Goal: Task Accomplishment & Management: Manage account settings

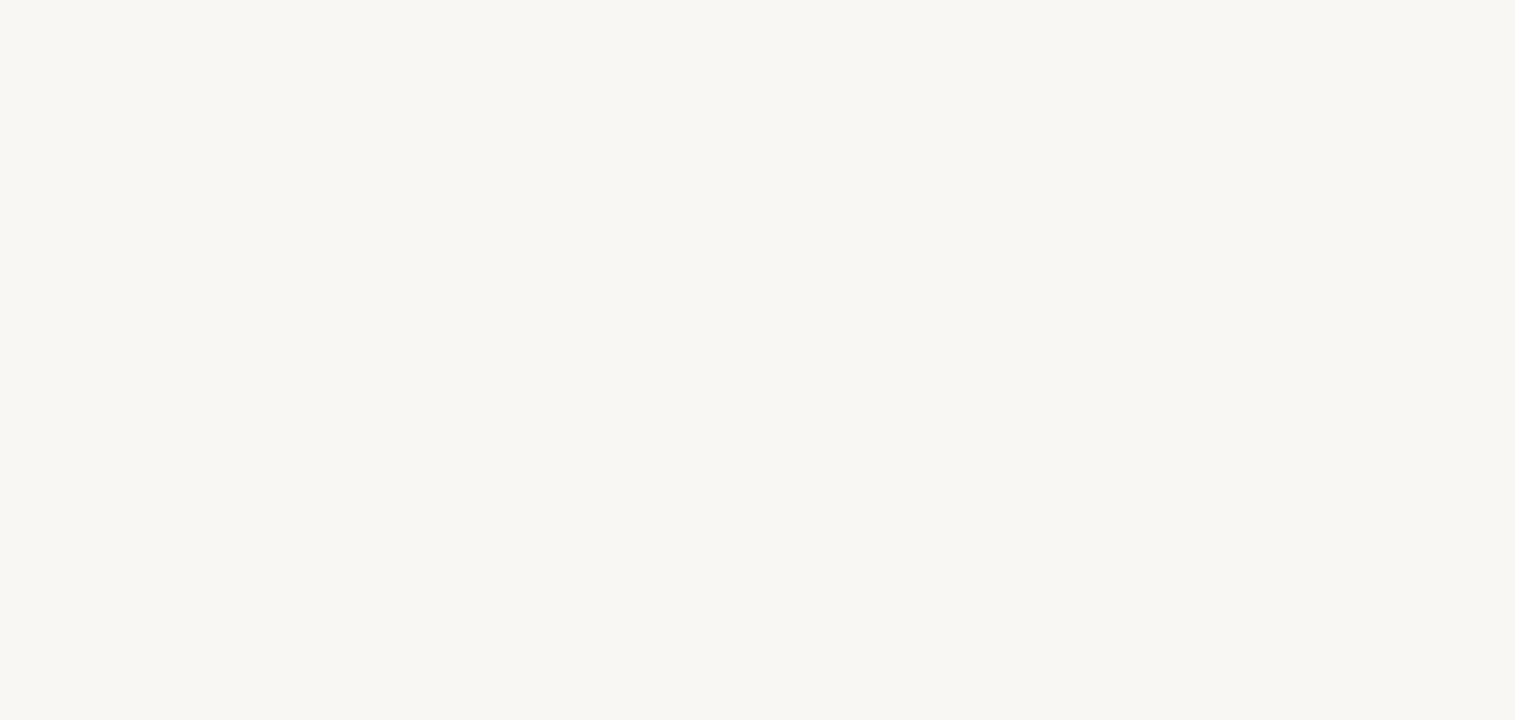
select select "TR"
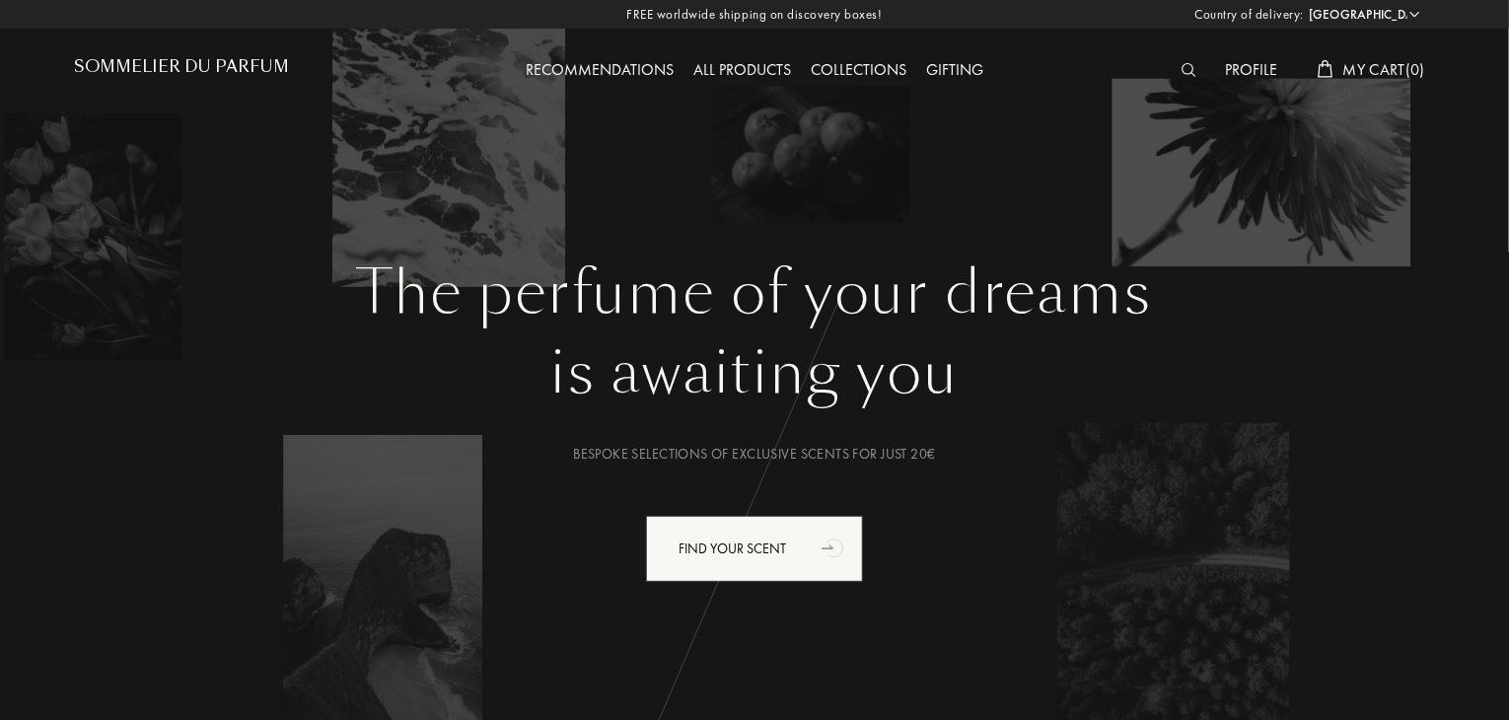
click at [1239, 73] on div "Profile" at bounding box center [1252, 71] width 72 height 26
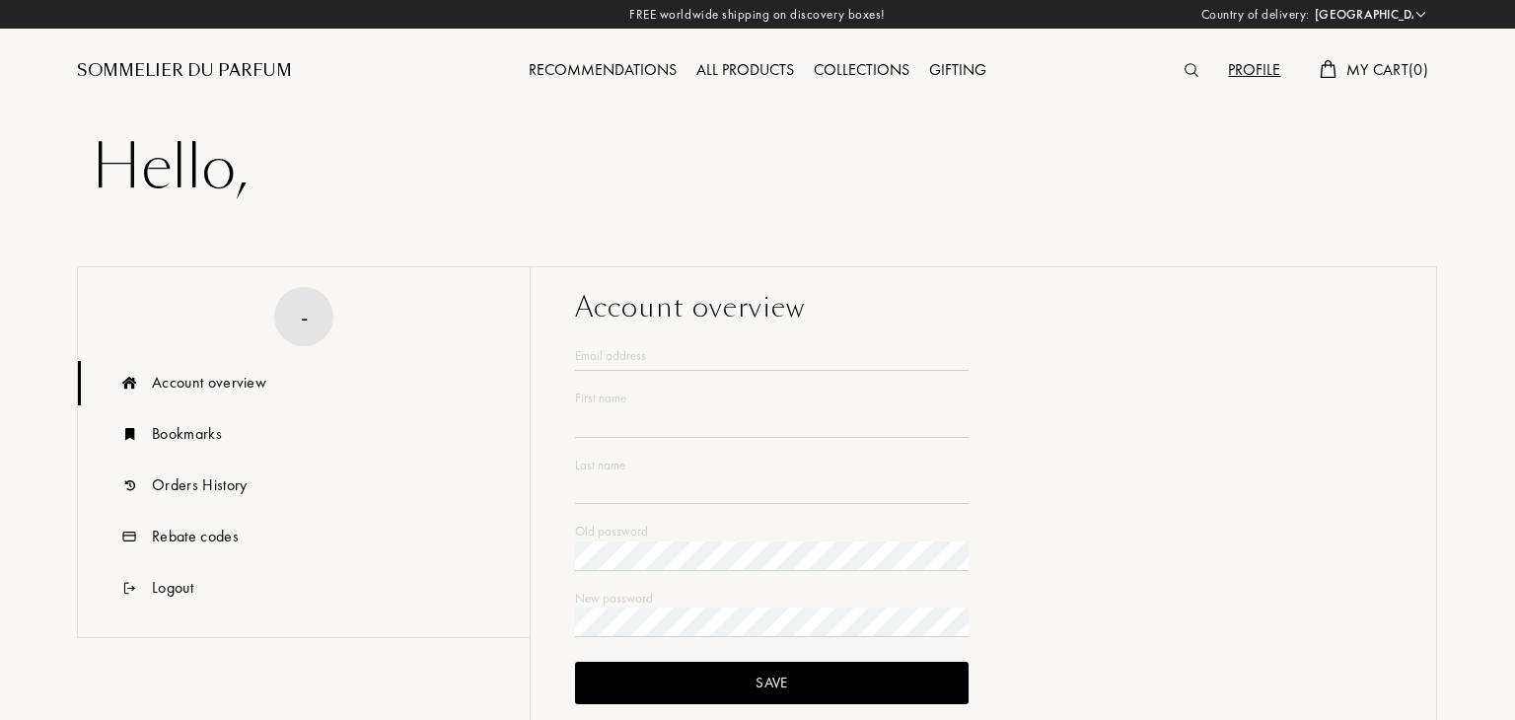
select select "TR"
type input "Dorian"
type input "Gray"
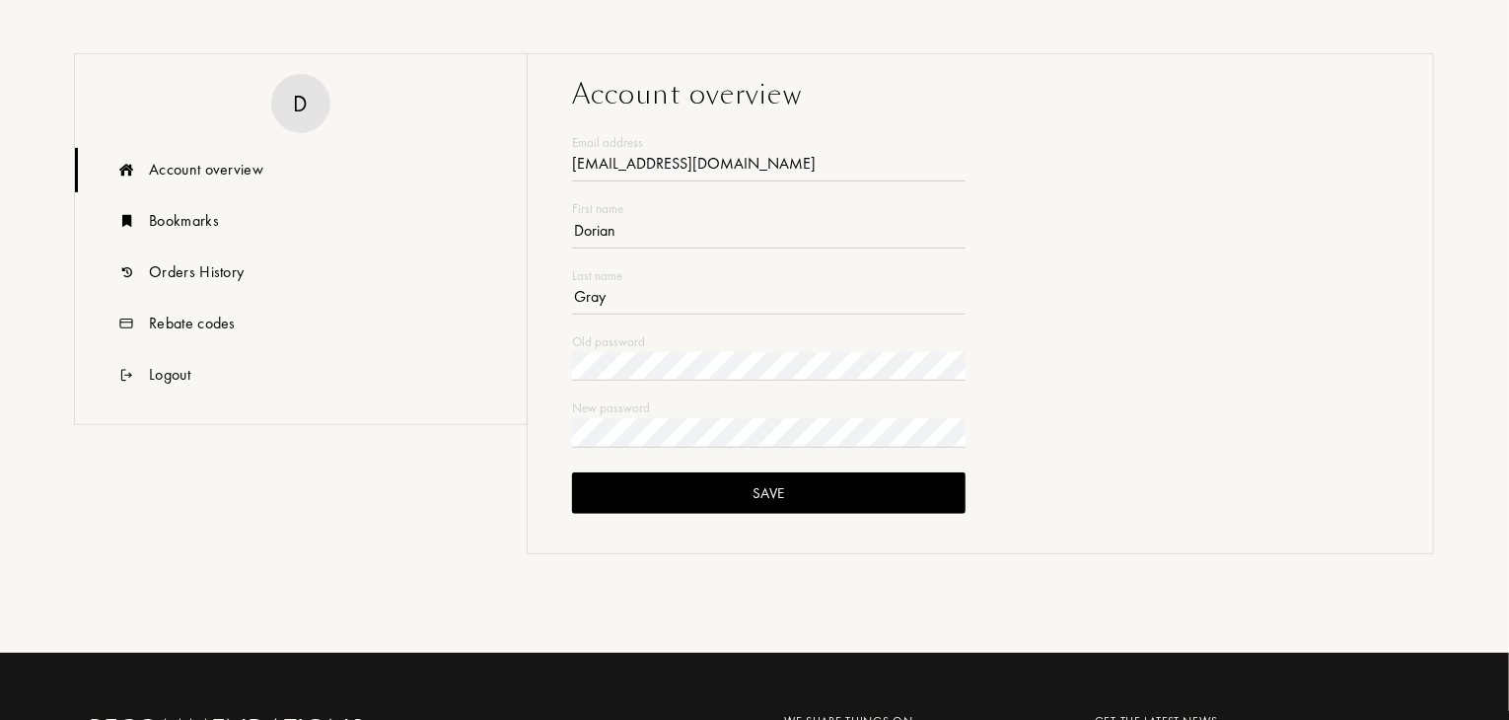
scroll to position [296, 0]
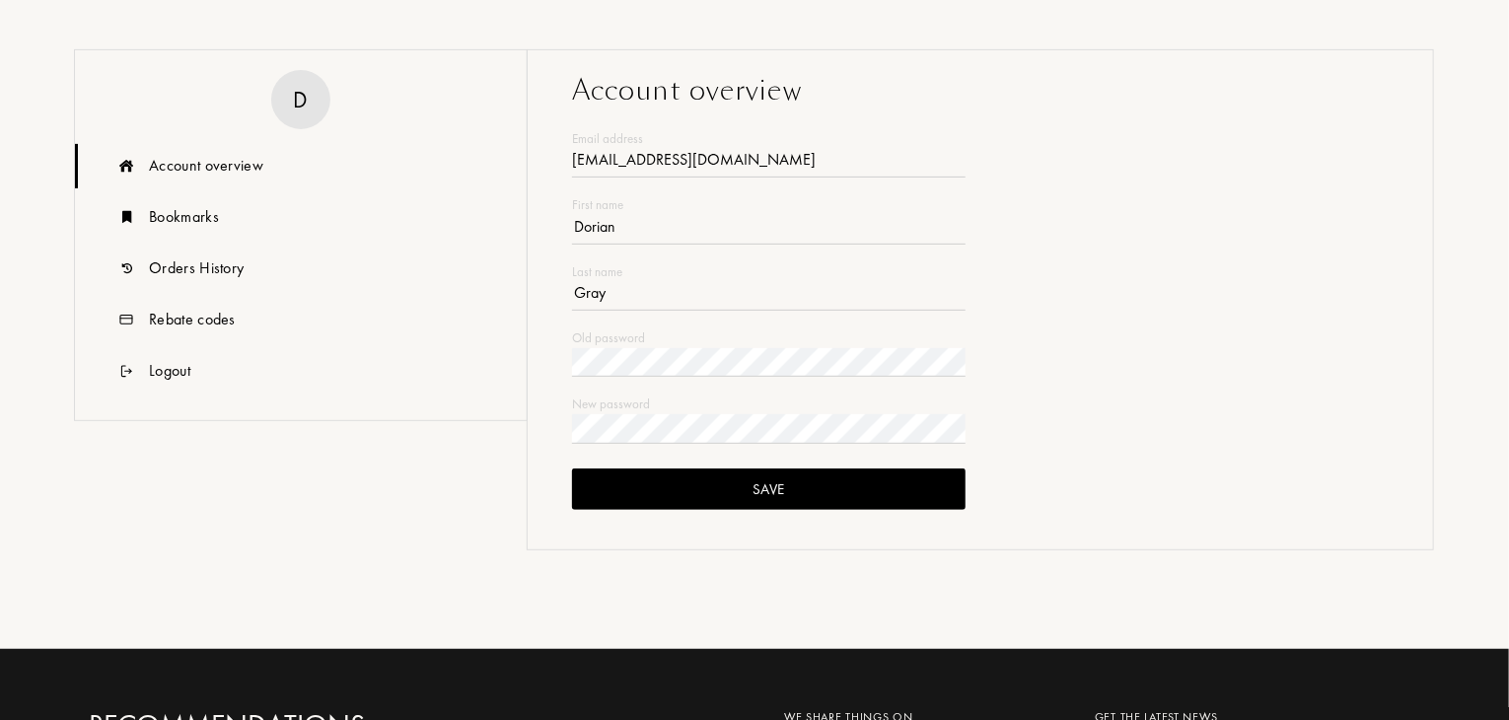
type input "canguvenc1890@gmail.com"
click at [753, 495] on div "Save" at bounding box center [768, 489] width 393 height 42
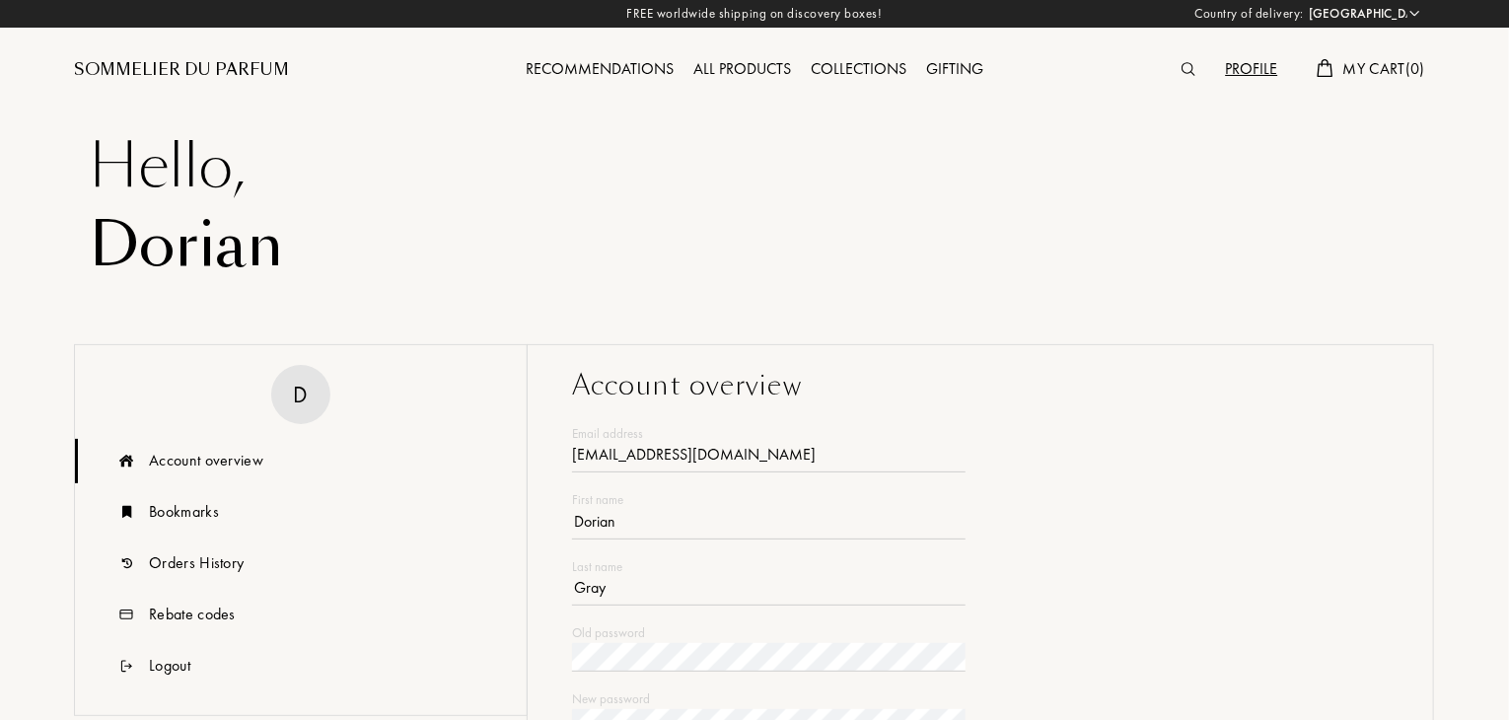
scroll to position [0, 0]
click at [213, 73] on div "Sommelier du Parfum" at bounding box center [181, 71] width 215 height 24
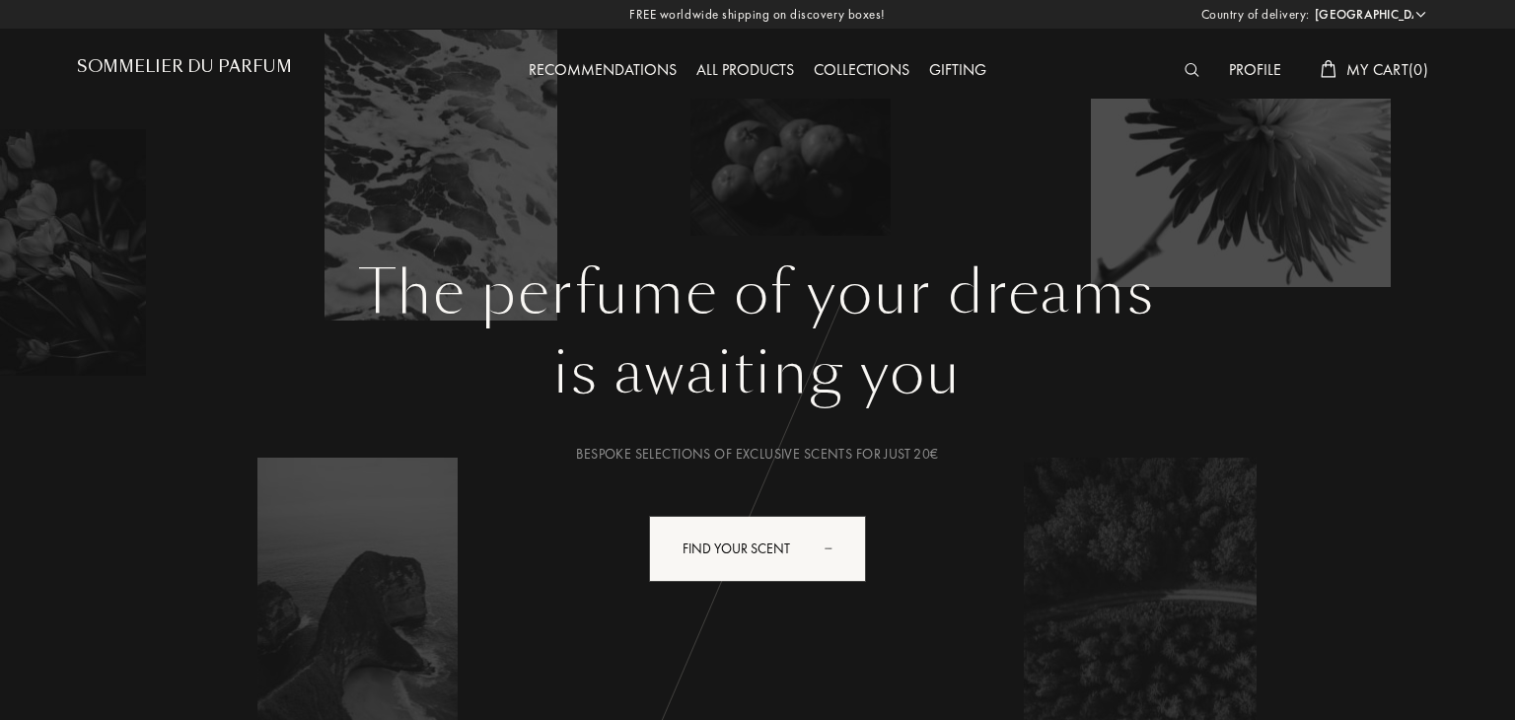
select select "TR"
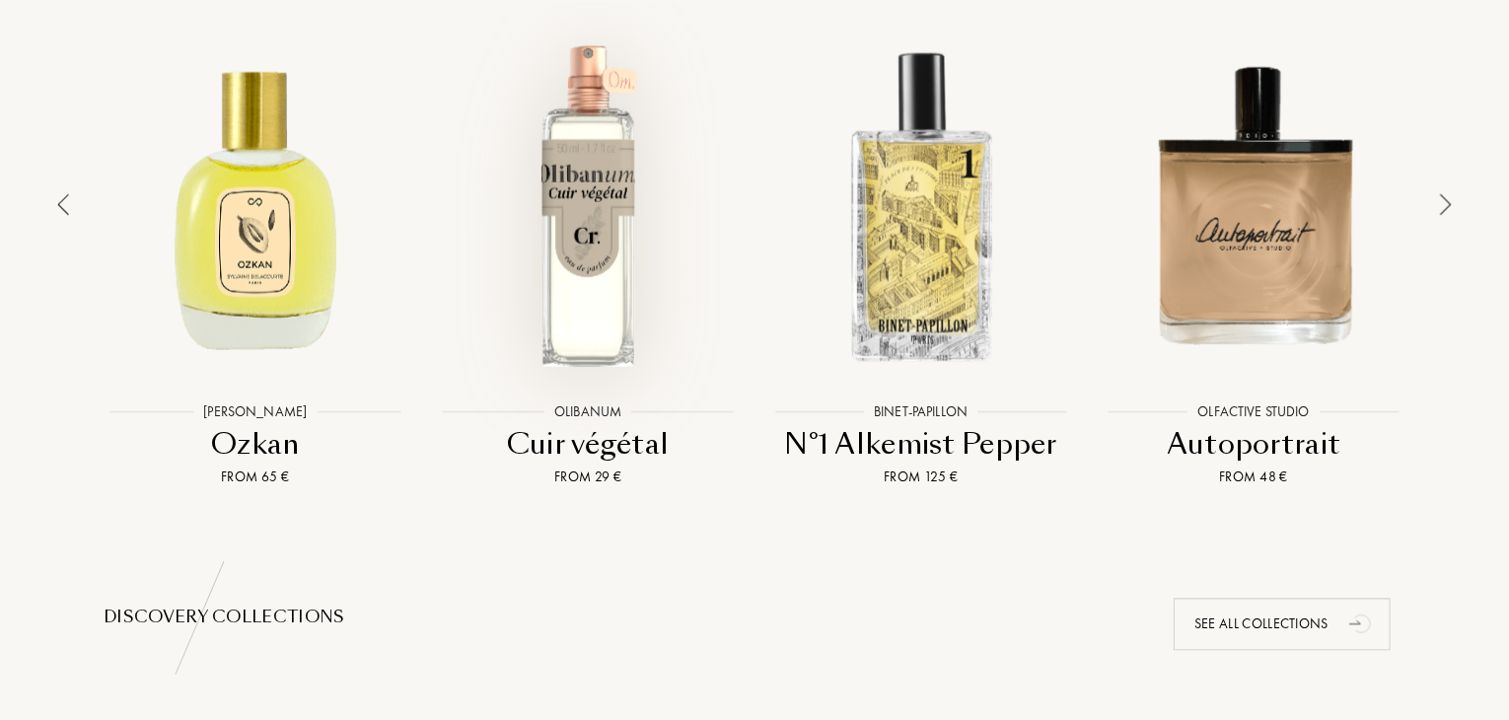
scroll to position [1479, 0]
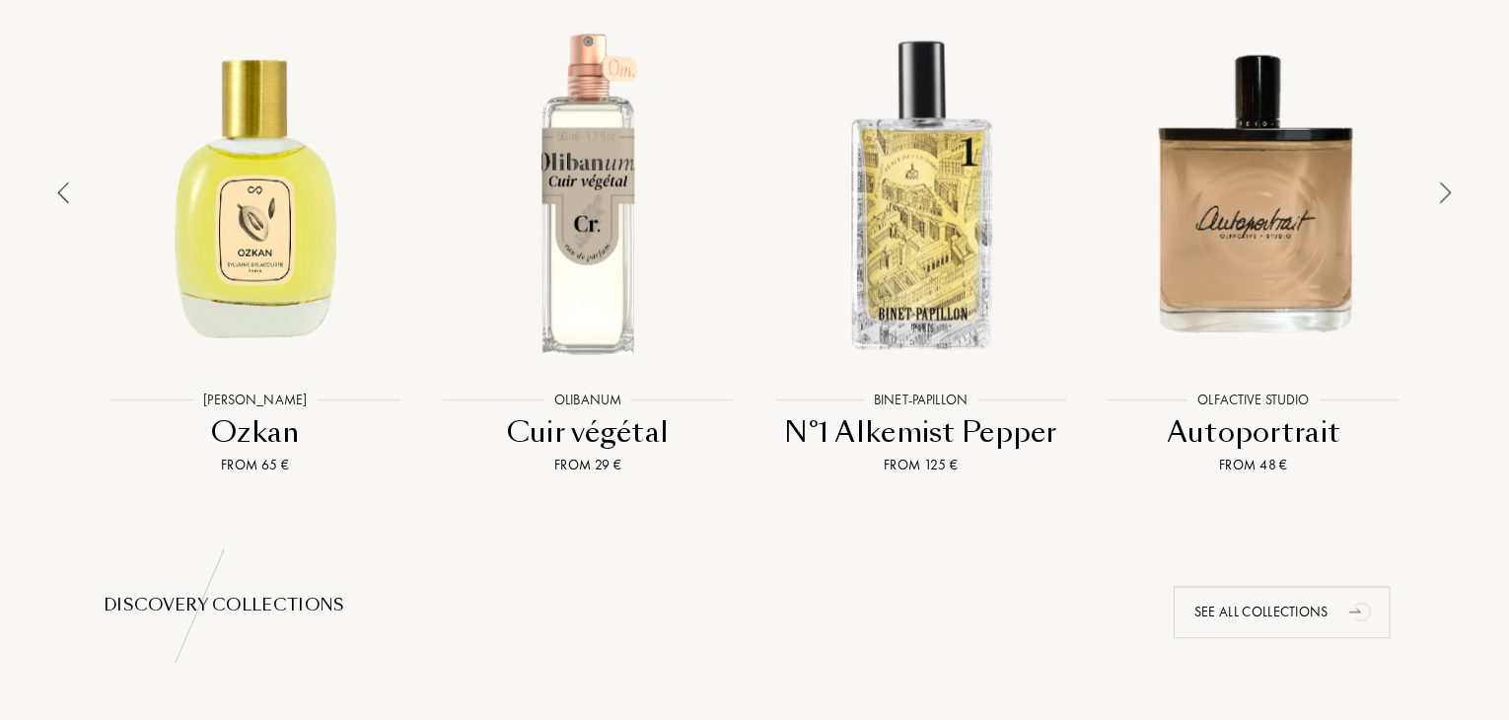
click at [268, 398] on div "[PERSON_NAME]" at bounding box center [254, 400] width 123 height 21
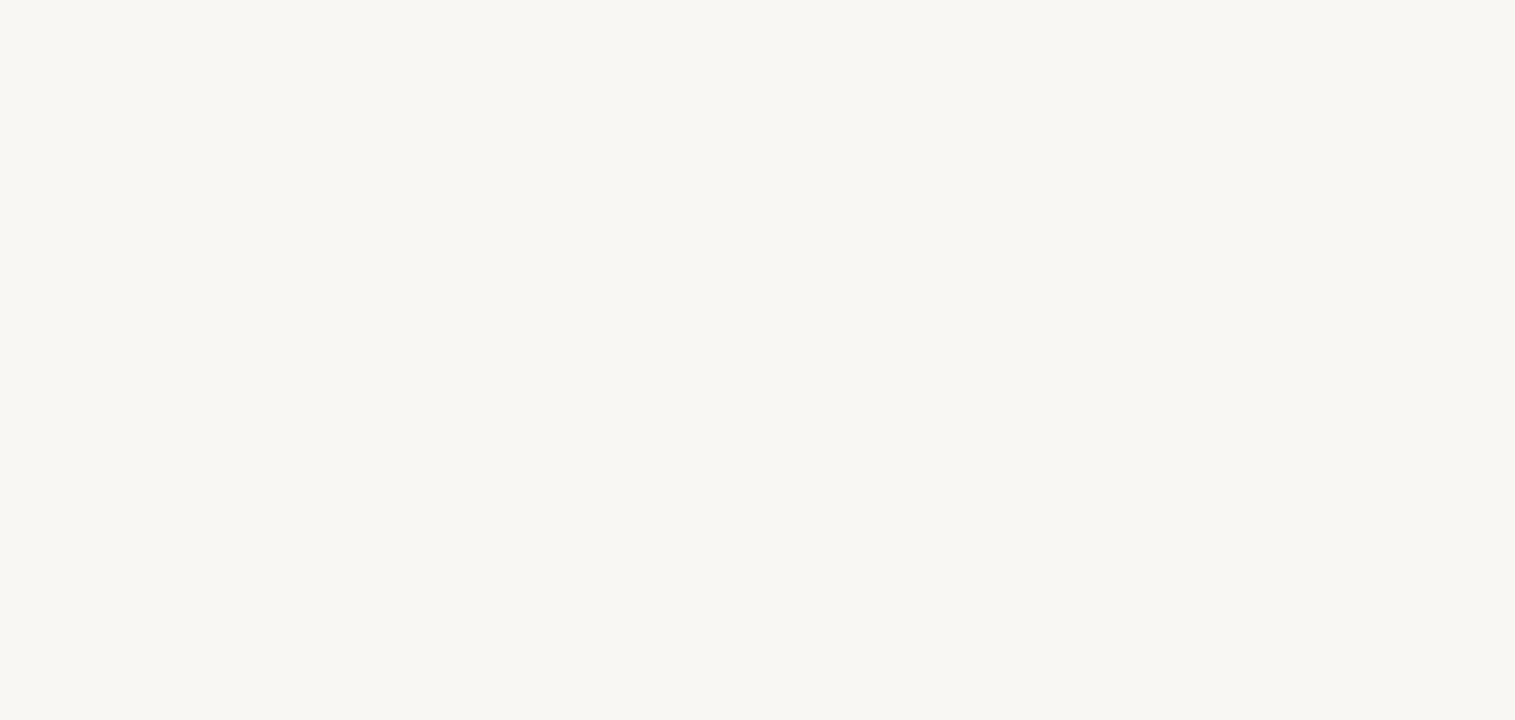
select select "TR"
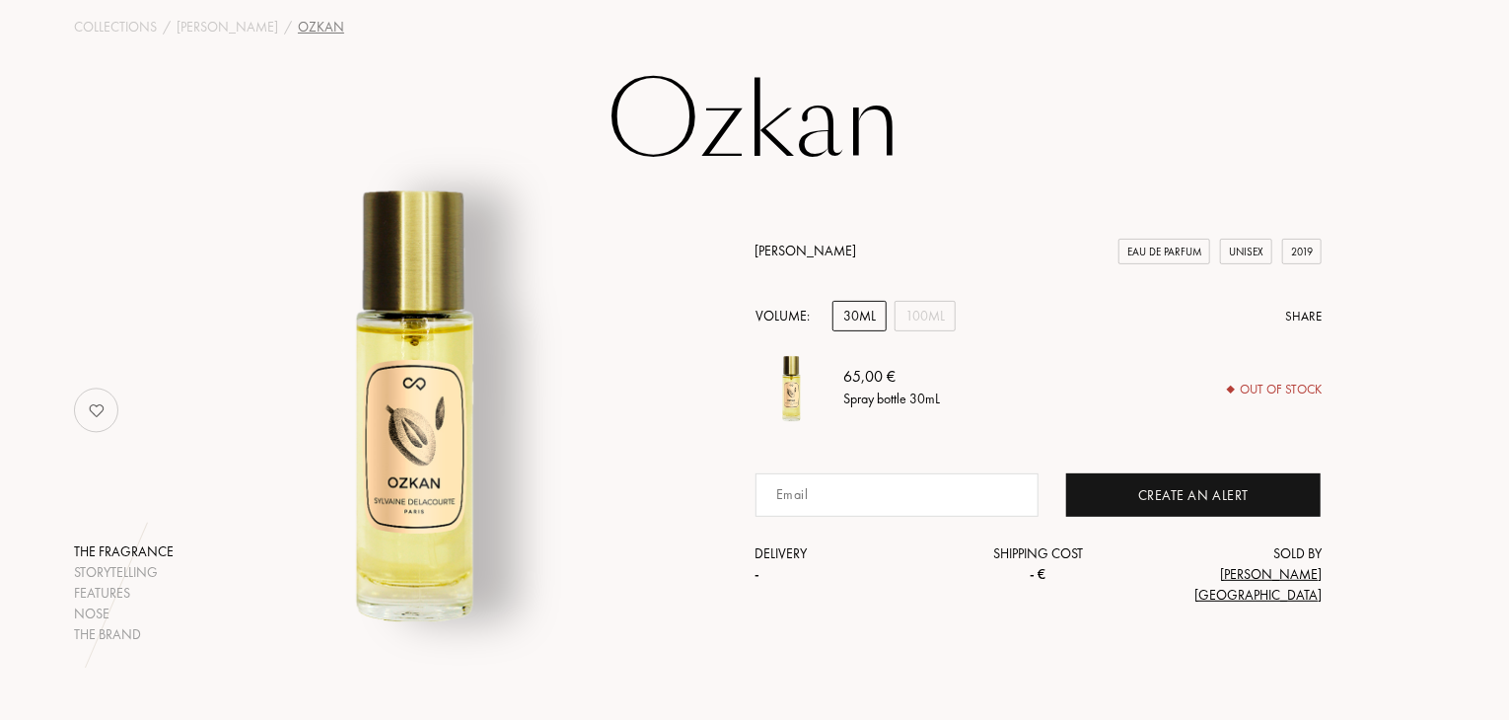
scroll to position [99, 0]
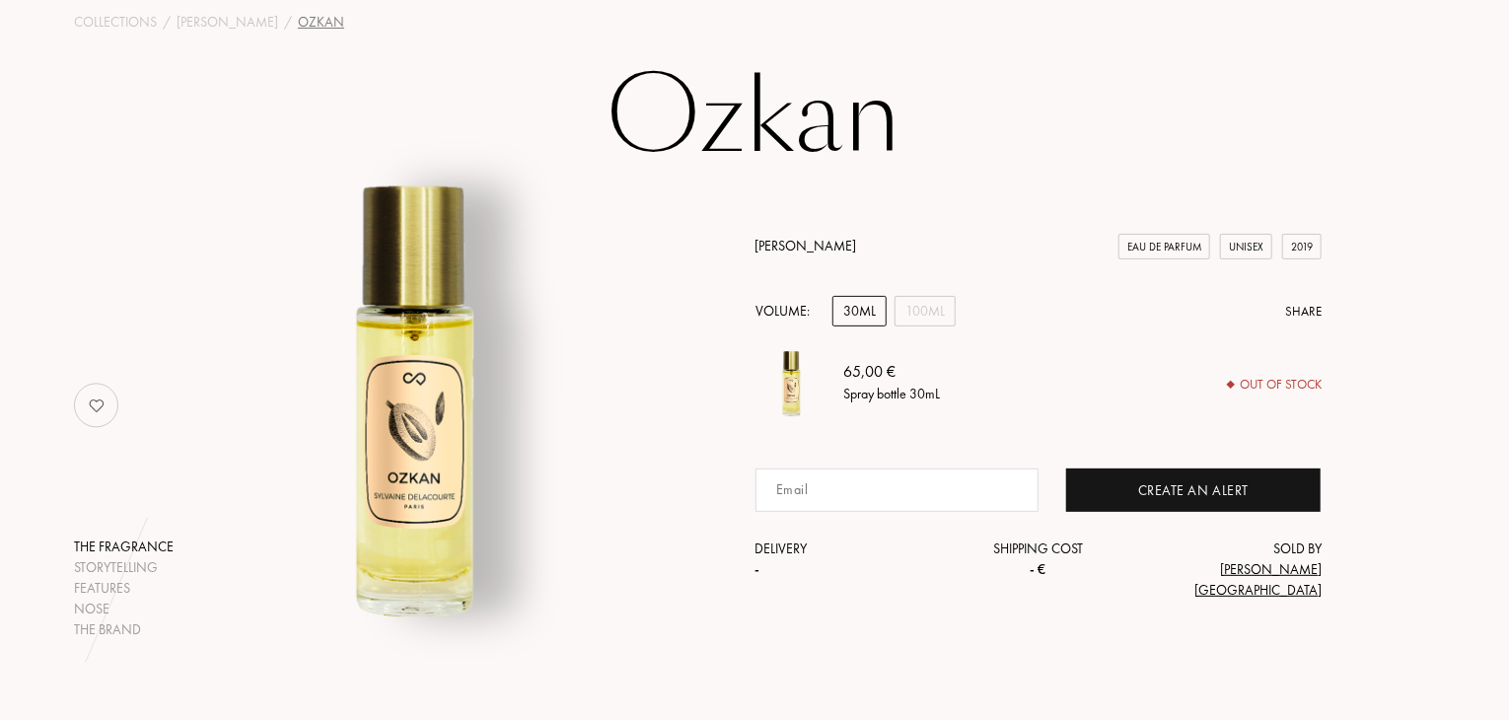
drag, startPoint x: 749, startPoint y: 268, endPoint x: 907, endPoint y: 267, distance: 157.8
click at [907, 267] on div "The fragrance Storytelling Features Nose The brand [PERSON_NAME] Eau de Parfum …" at bounding box center [754, 406] width 1390 height 468
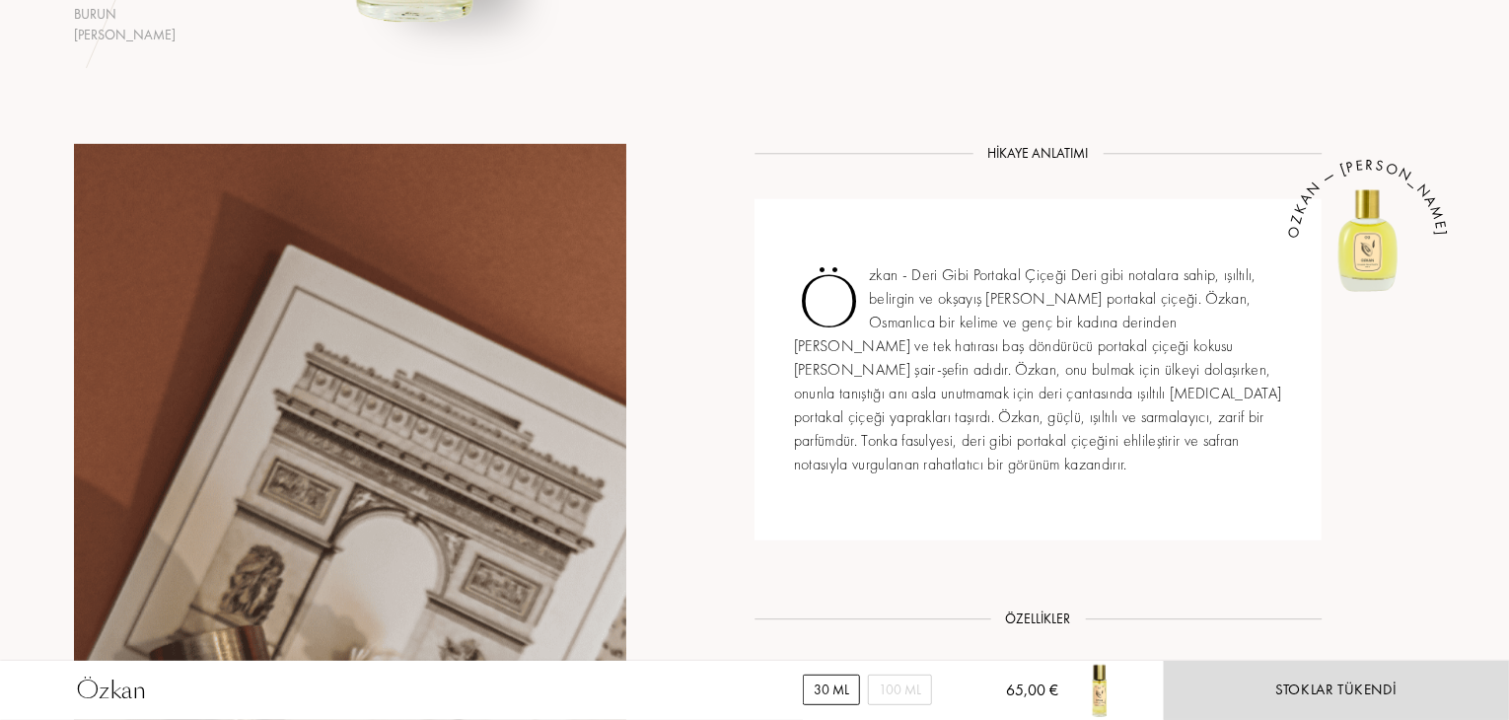
scroll to position [690, 0]
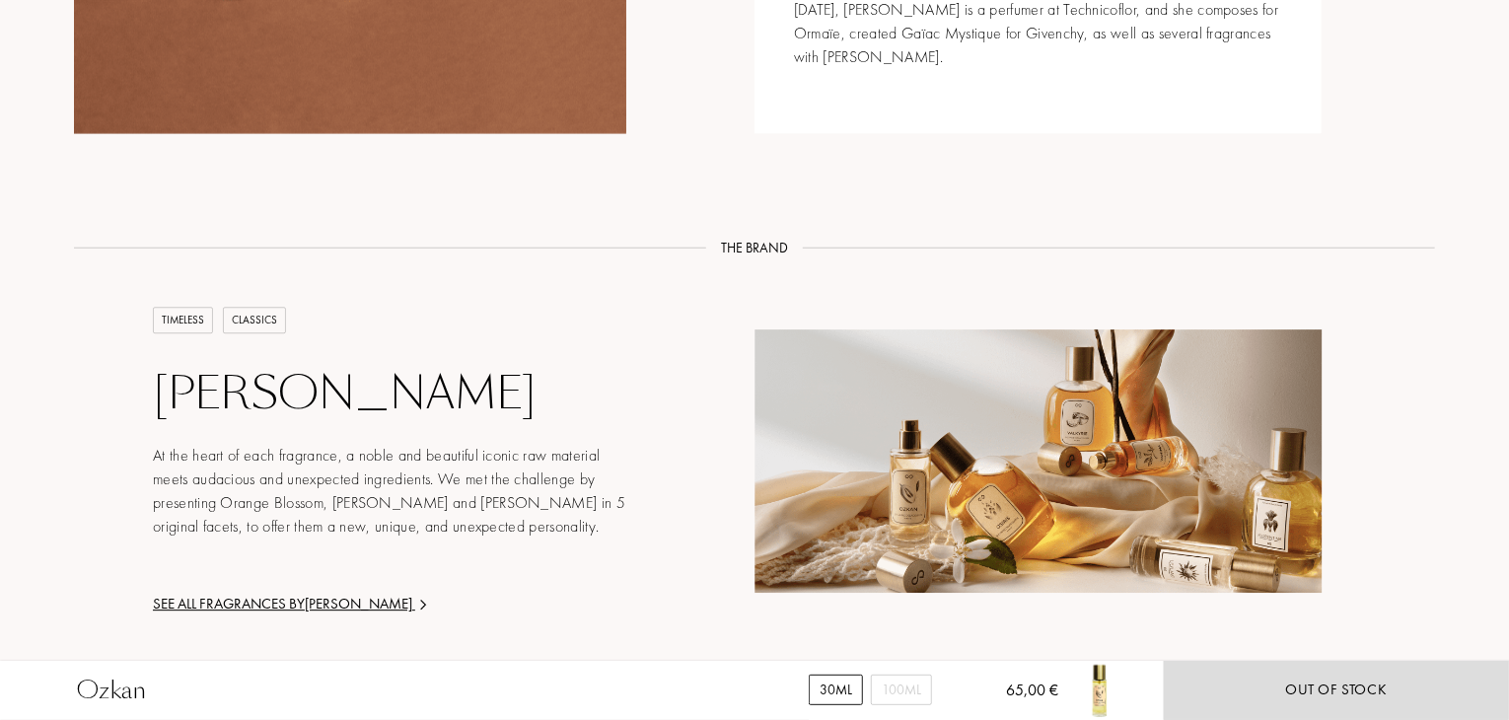
scroll to position [2662, 0]
